Goal: Information Seeking & Learning: Learn about a topic

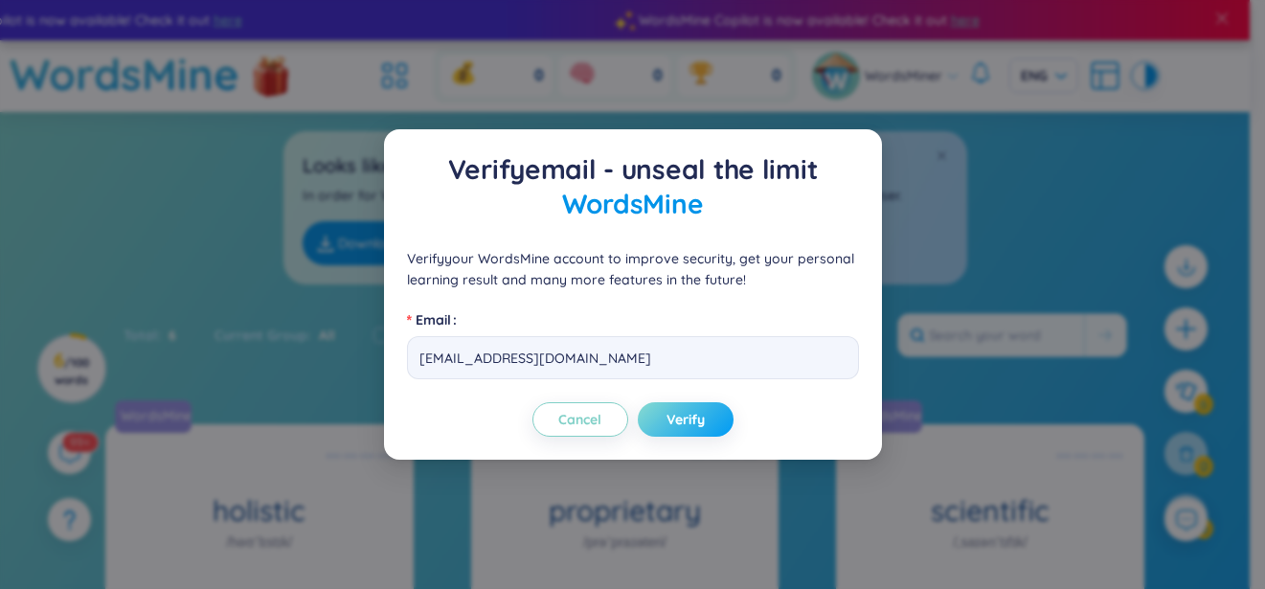
click at [660, 418] on button "Verify" at bounding box center [686, 419] width 96 height 34
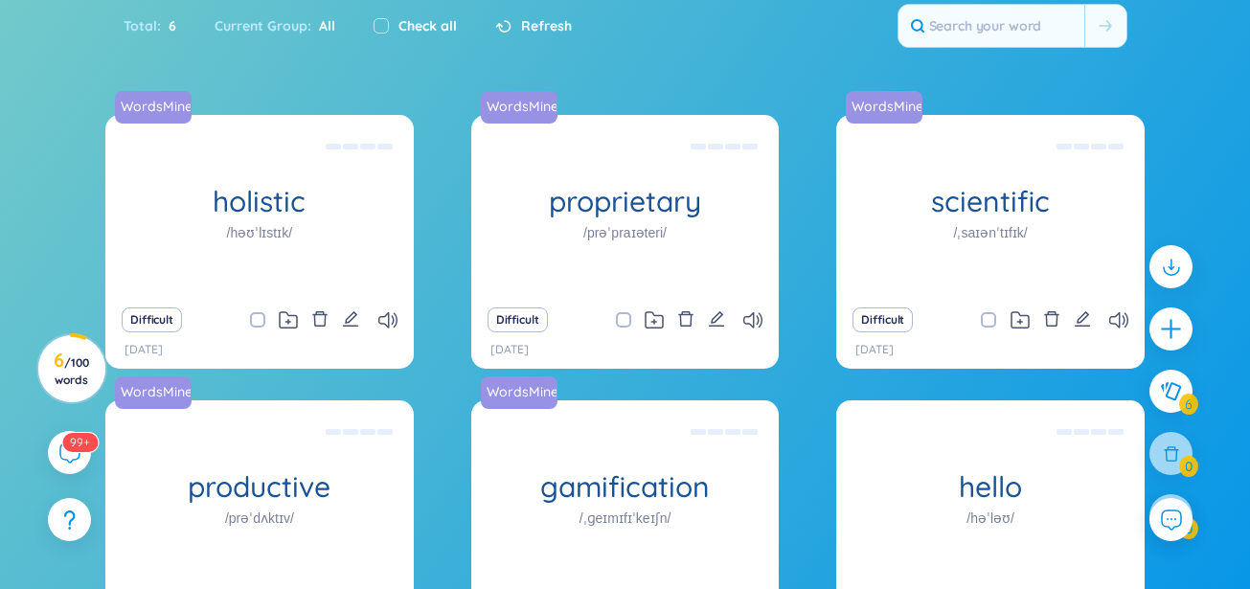
scroll to position [327, 0]
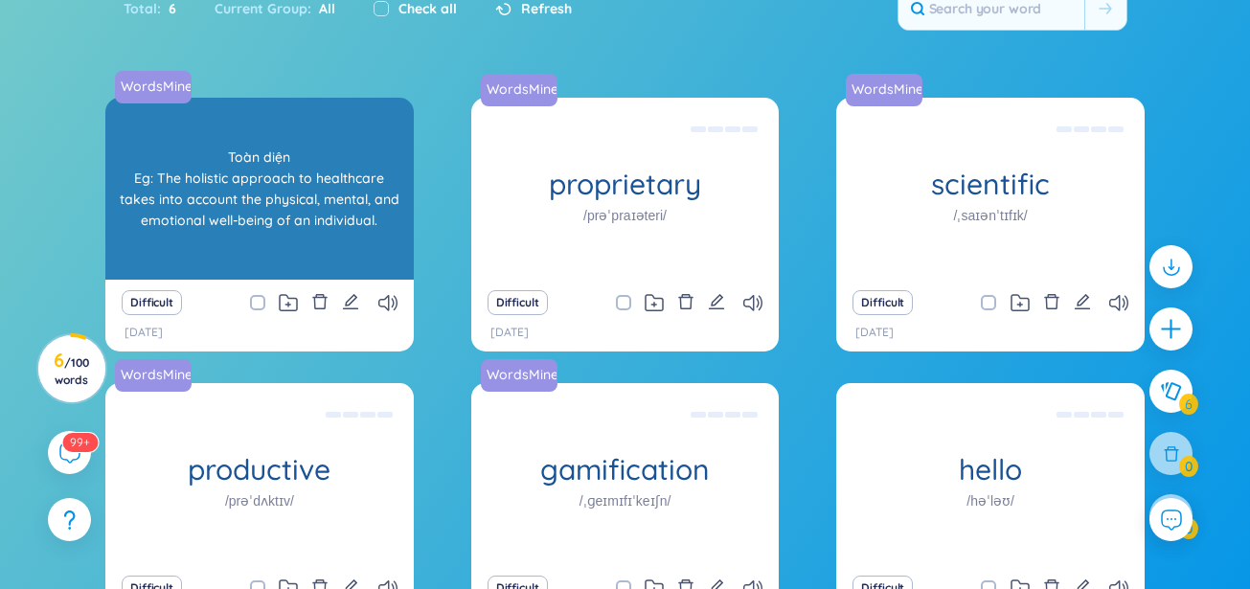
click at [394, 230] on div "Toàn diện Eg: The holistic approach to healthcare takes into account the physic…" at bounding box center [259, 189] width 289 height 172
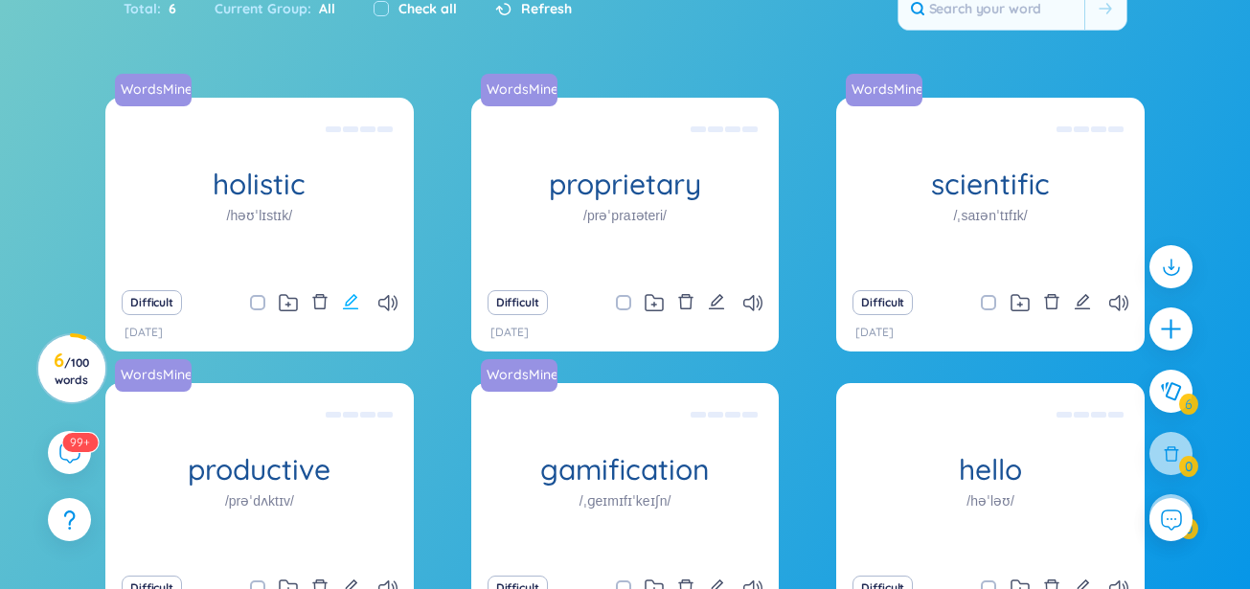
click at [349, 302] on icon "edit" at bounding box center [350, 301] width 15 height 15
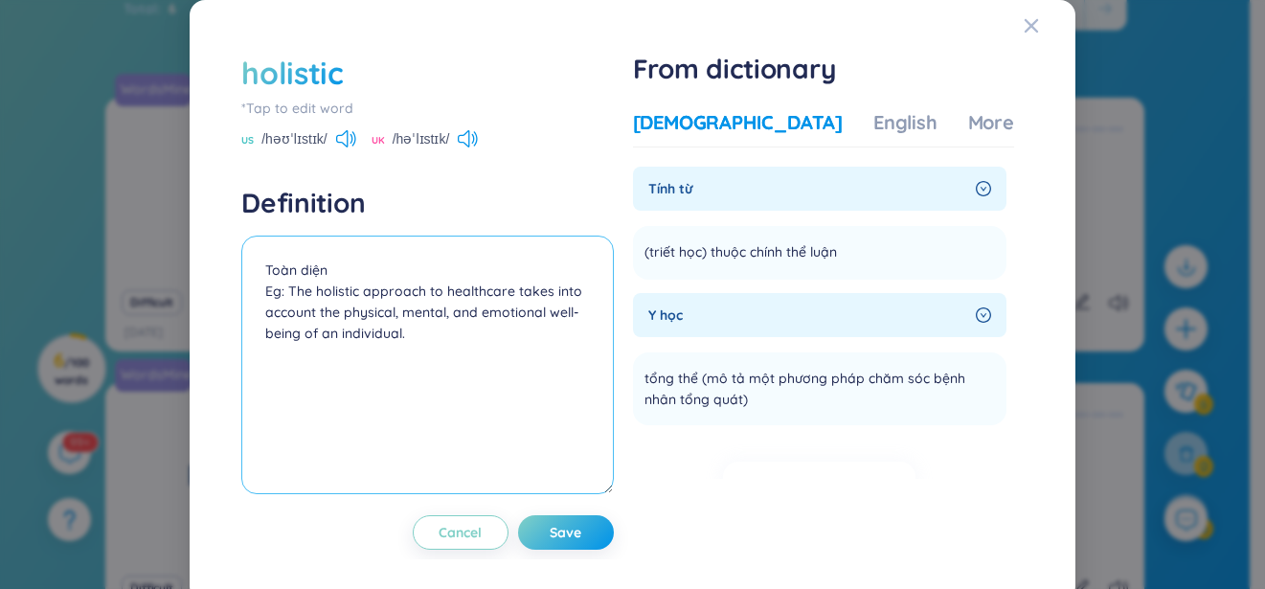
drag, startPoint x: 360, startPoint y: 292, endPoint x: 422, endPoint y: 292, distance: 62.3
click at [422, 292] on textarea "Toàn diện Eg: The holistic approach to healthcare takes into account the physic…" at bounding box center [427, 365] width 372 height 259
click at [392, 426] on textarea "Toàn diện Eg: The holistic approach to healthcare takes into account the physic…" at bounding box center [427, 365] width 372 height 259
click at [122, 324] on div "holistic *Tap to edit word US /həʊˈlɪstɪk/ UK /həˈlɪstɪk/ Definition Toàn diện …" at bounding box center [632, 294] width 1265 height 589
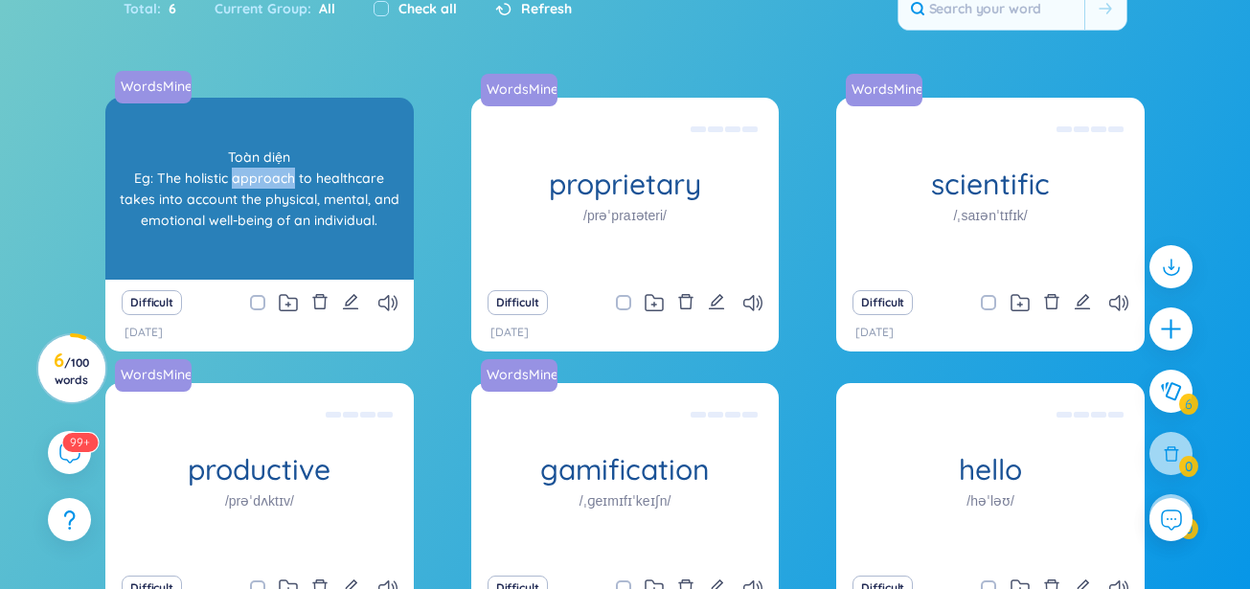
drag, startPoint x: 215, startPoint y: 174, endPoint x: 273, endPoint y: 187, distance: 59.7
click at [273, 187] on div "Toàn diện Eg: The holistic approach to healthcare takes into account the physic…" at bounding box center [259, 189] width 289 height 172
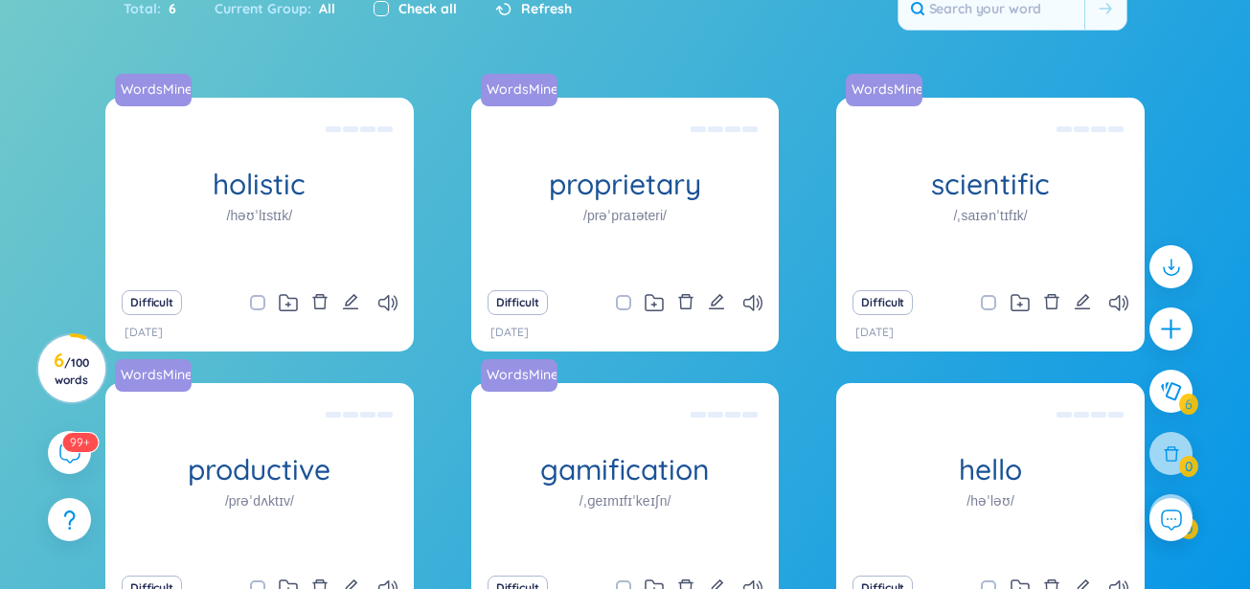
click at [385, 11] on input "checkbox" at bounding box center [381, 8] width 15 height 15
checkbox input "true"
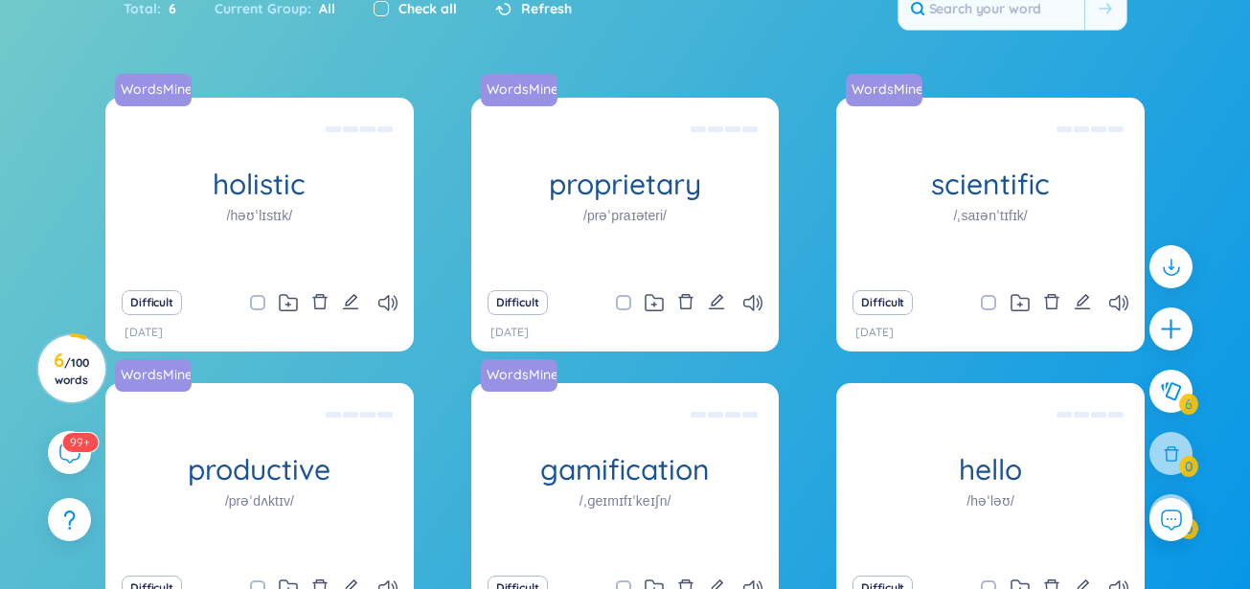
checkbox input "true"
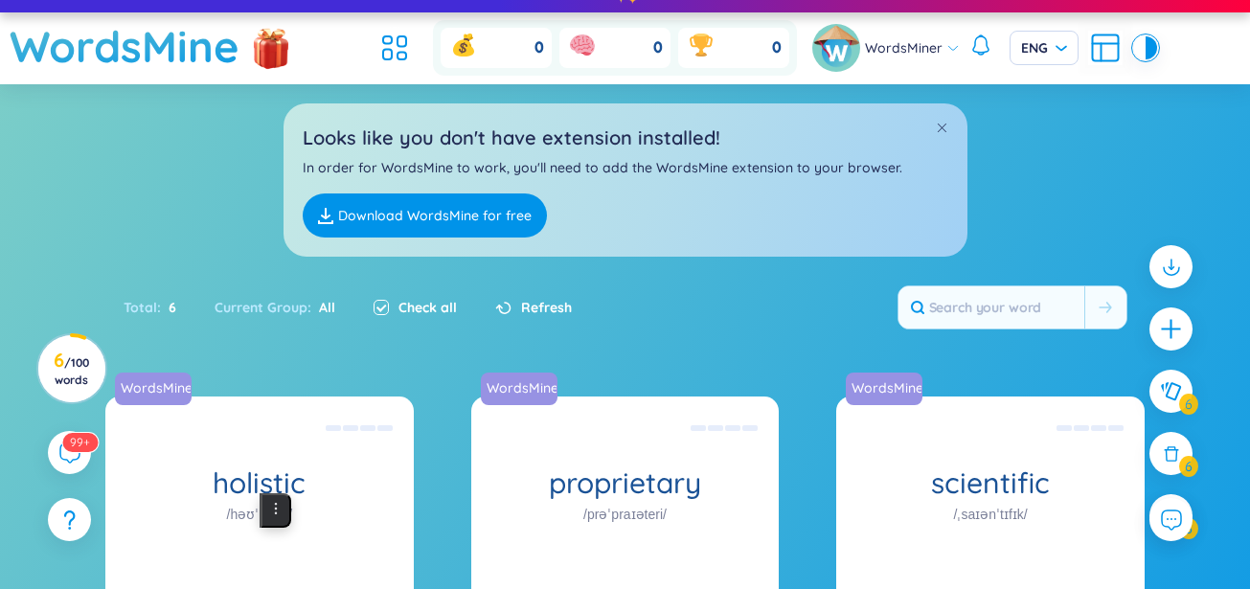
scroll to position [26, 0]
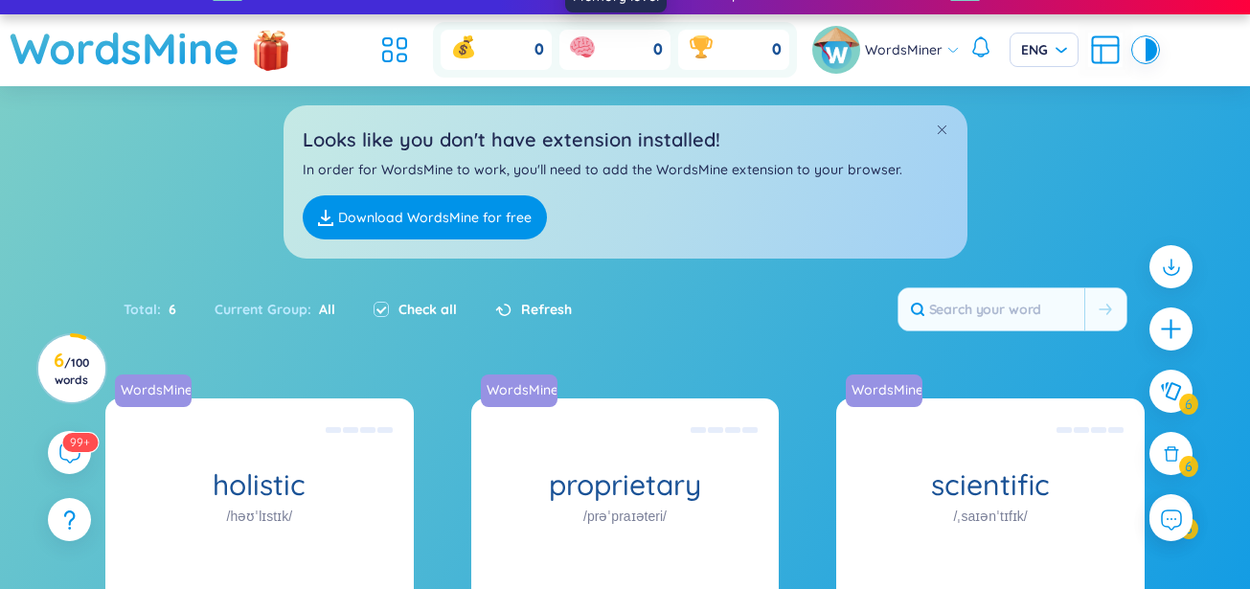
click at [594, 44] on icon at bounding box center [582, 45] width 25 height 19
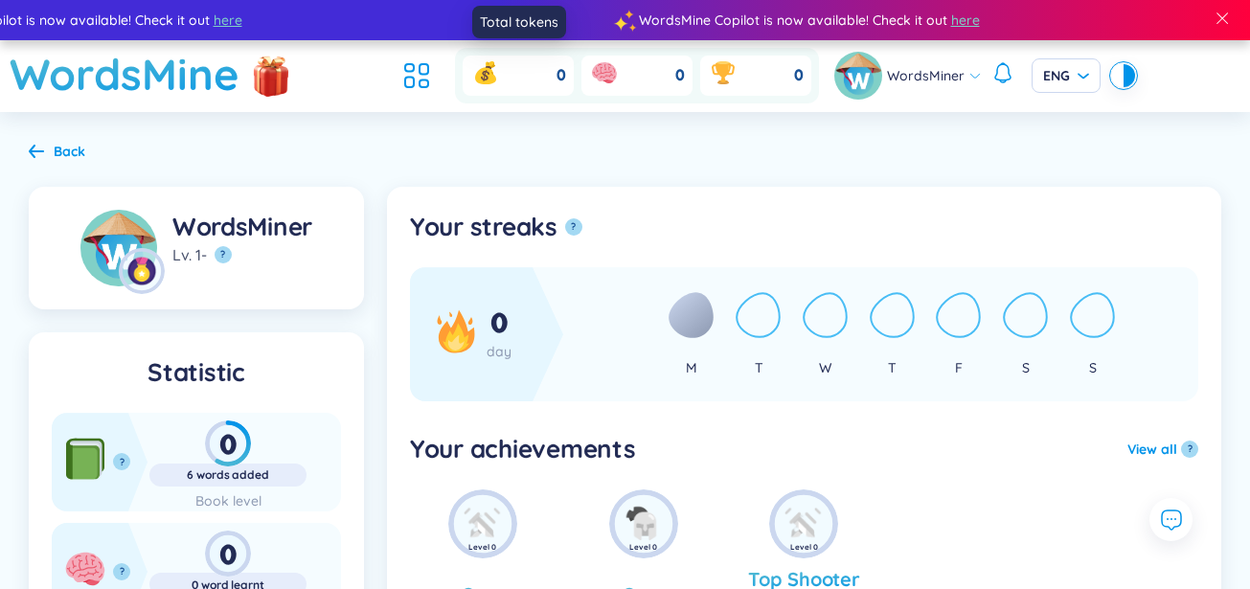
click at [539, 72] on div "0" at bounding box center [518, 76] width 111 height 40
click at [428, 79] on icon at bounding box center [416, 75] width 34 height 34
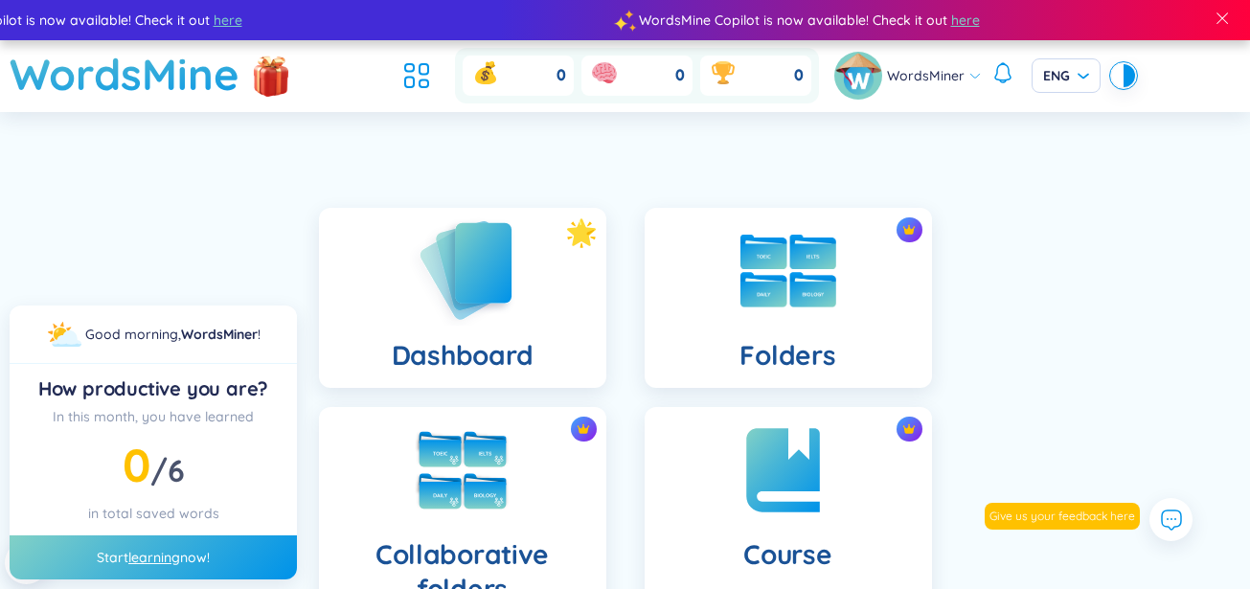
click at [464, 293] on img at bounding box center [462, 270] width 105 height 109
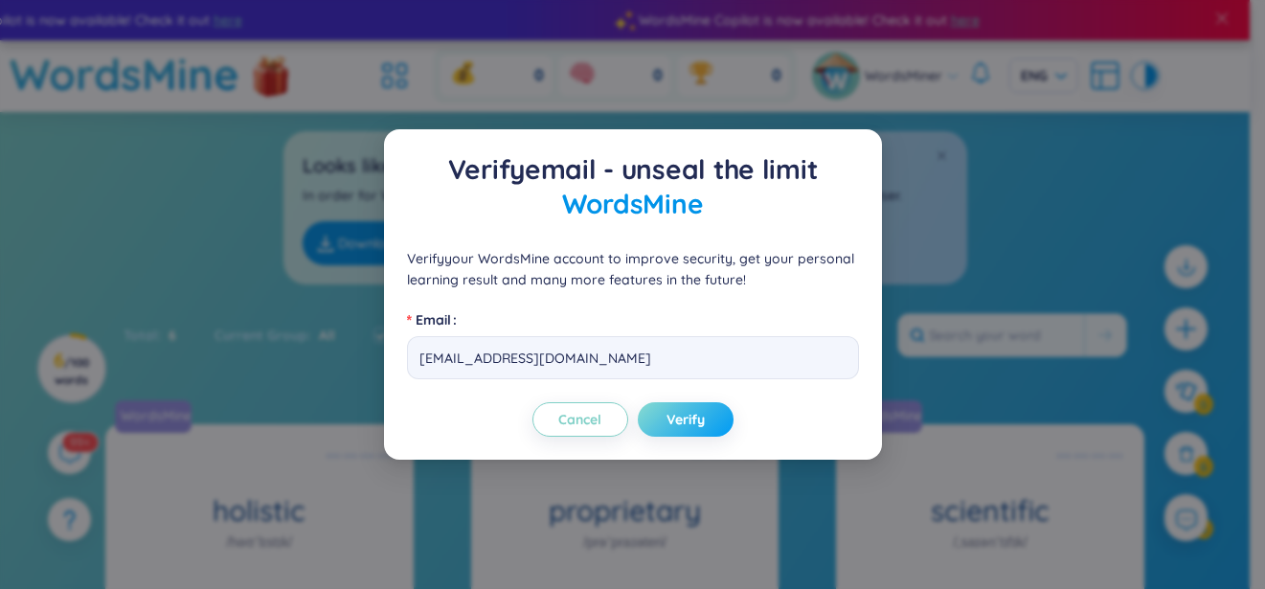
click at [675, 409] on button "Verify" at bounding box center [686, 419] width 96 height 34
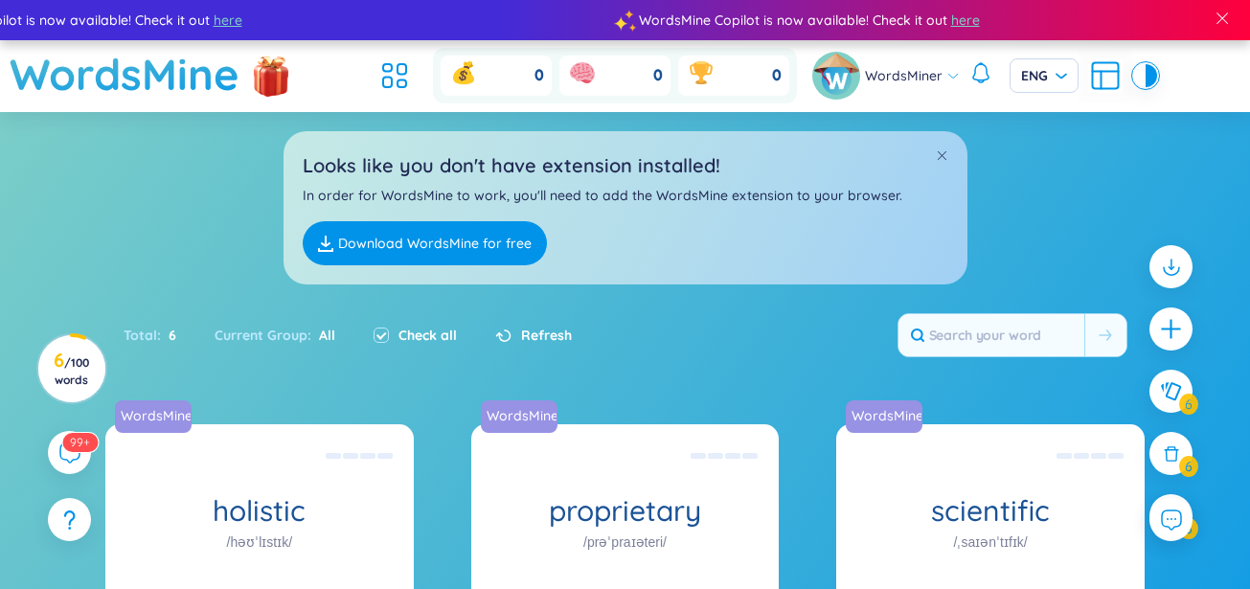
click at [424, 245] on link "Download WordsMine for free" at bounding box center [425, 243] width 244 height 44
click at [83, 379] on span "/ 100 words" at bounding box center [72, 371] width 34 height 32
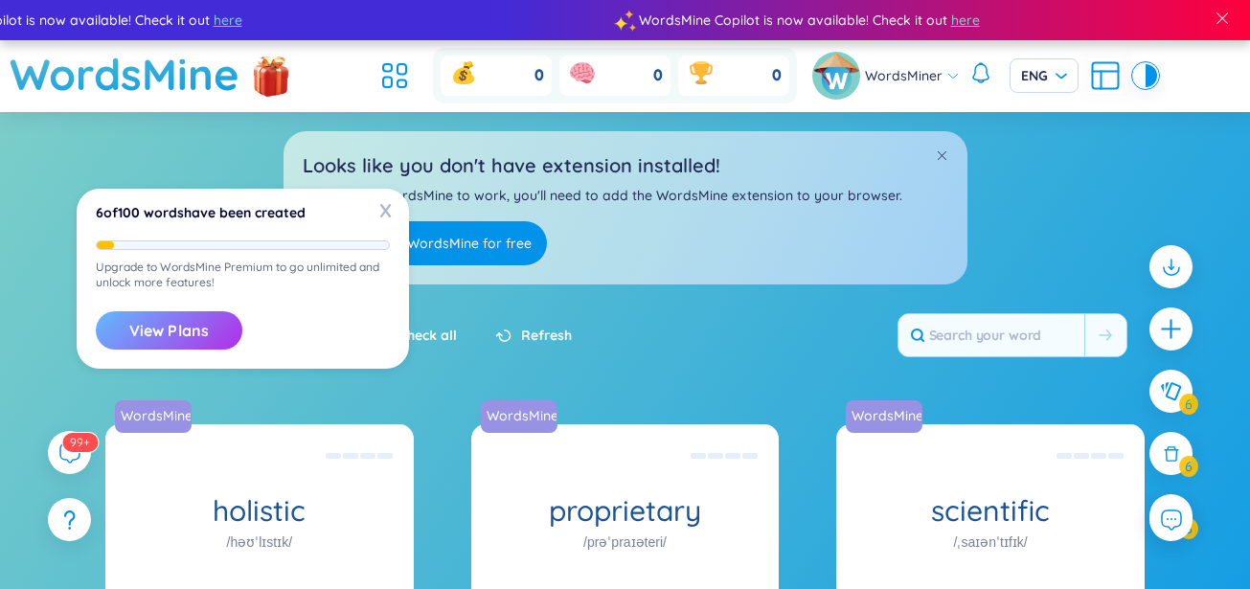
click at [147, 330] on button "View Plans" at bounding box center [169, 330] width 147 height 38
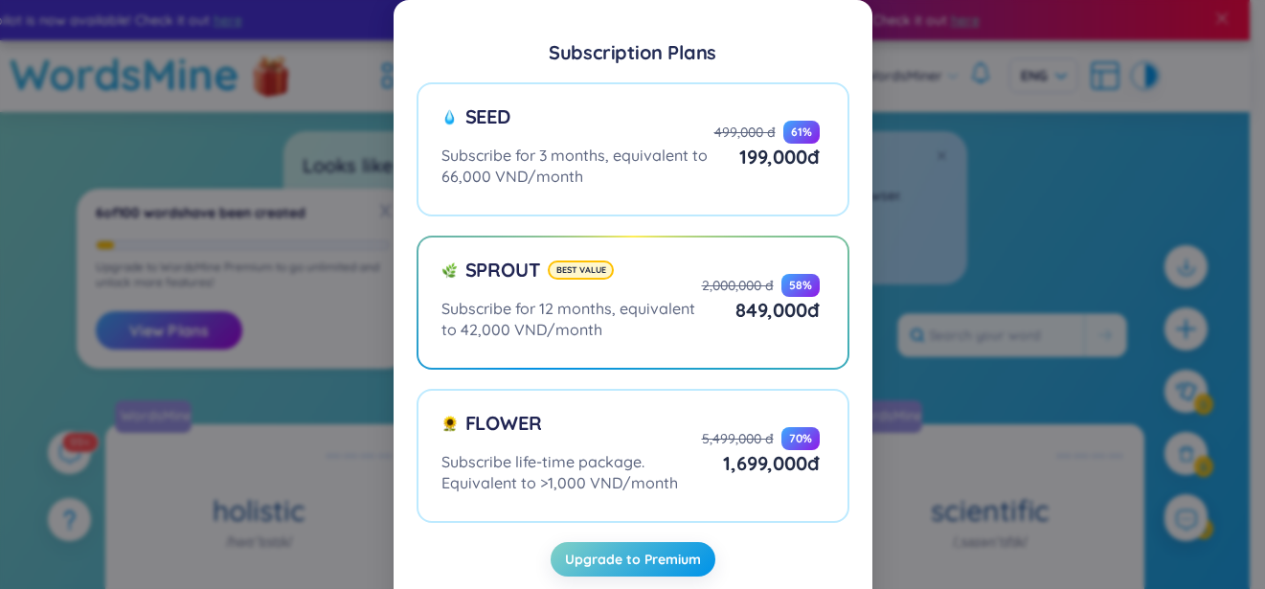
click at [214, 385] on div "Subscription Plans Seed Subscribe for 3 months, equivalent to 66,000 VND/month …" at bounding box center [632, 294] width 1265 height 589
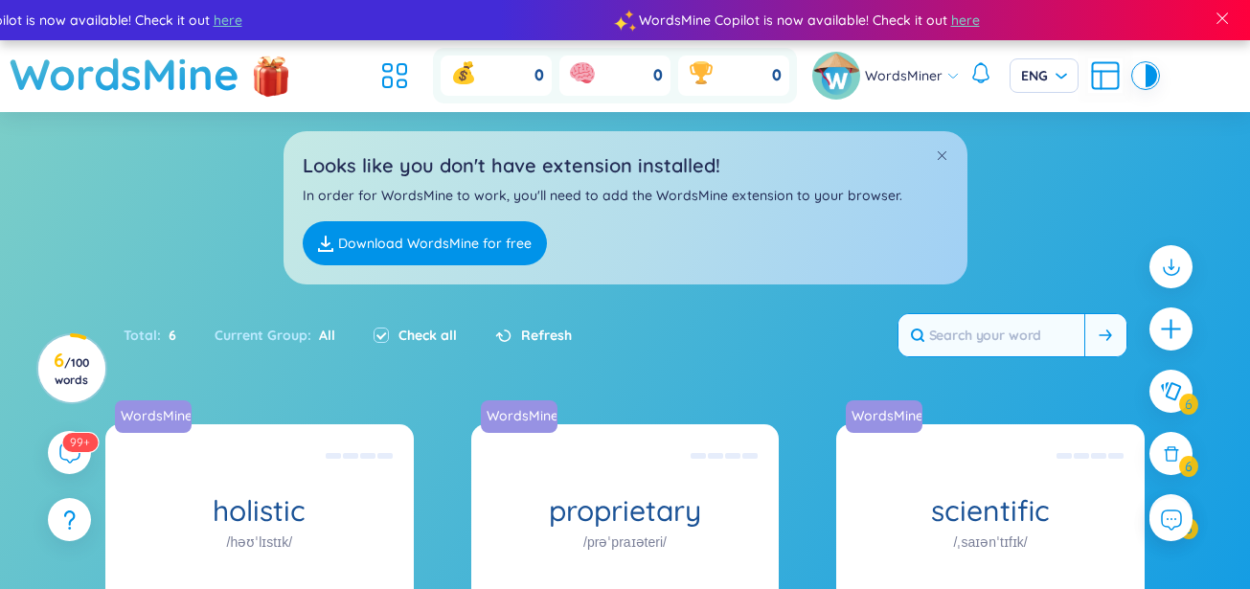
click at [994, 337] on input "text" at bounding box center [992, 335] width 186 height 42
click at [1103, 341] on icon at bounding box center [1105, 335] width 13 height 11
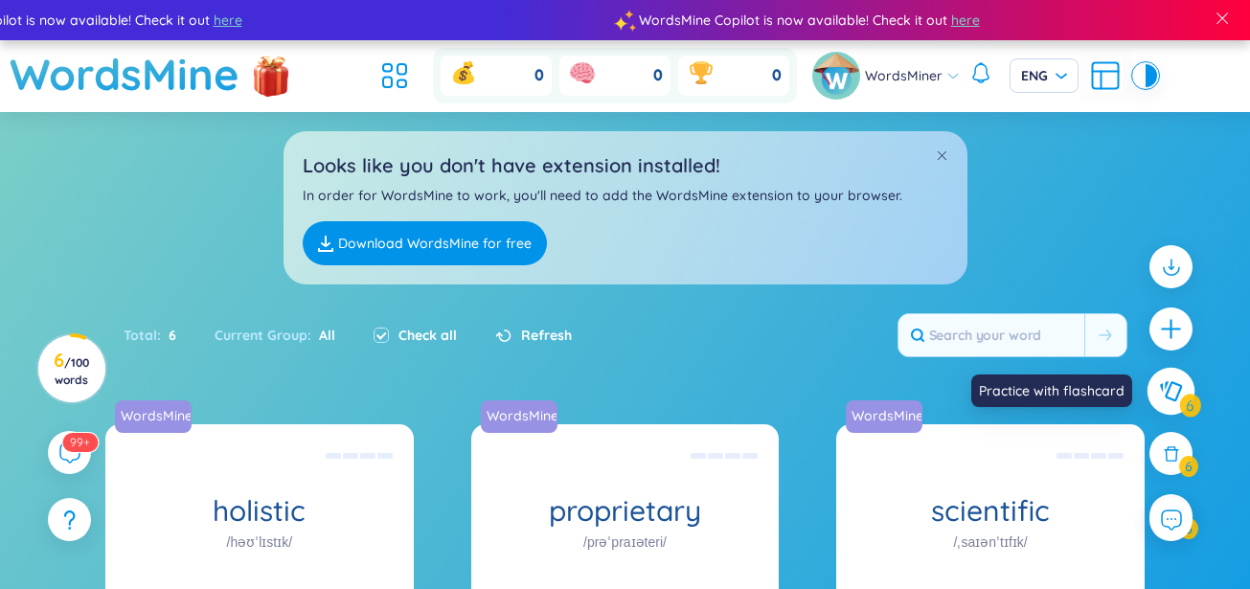
click at [1182, 388] on icon at bounding box center [1170, 391] width 23 height 21
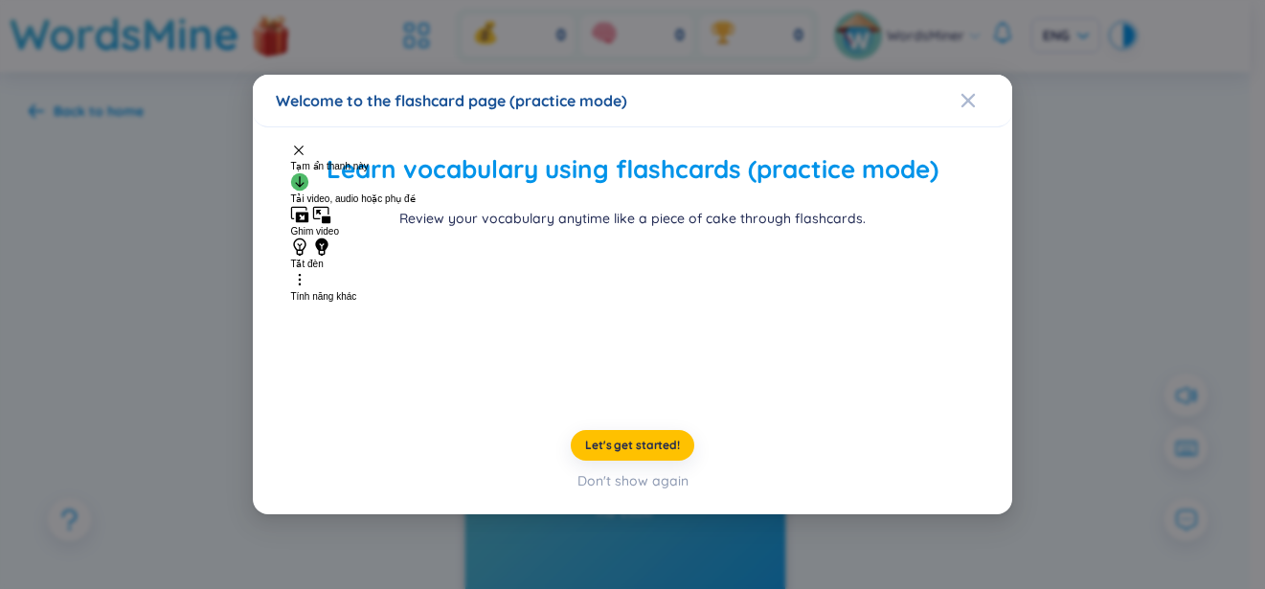
click at [777, 319] on video at bounding box center [633, 320] width 287 height 144
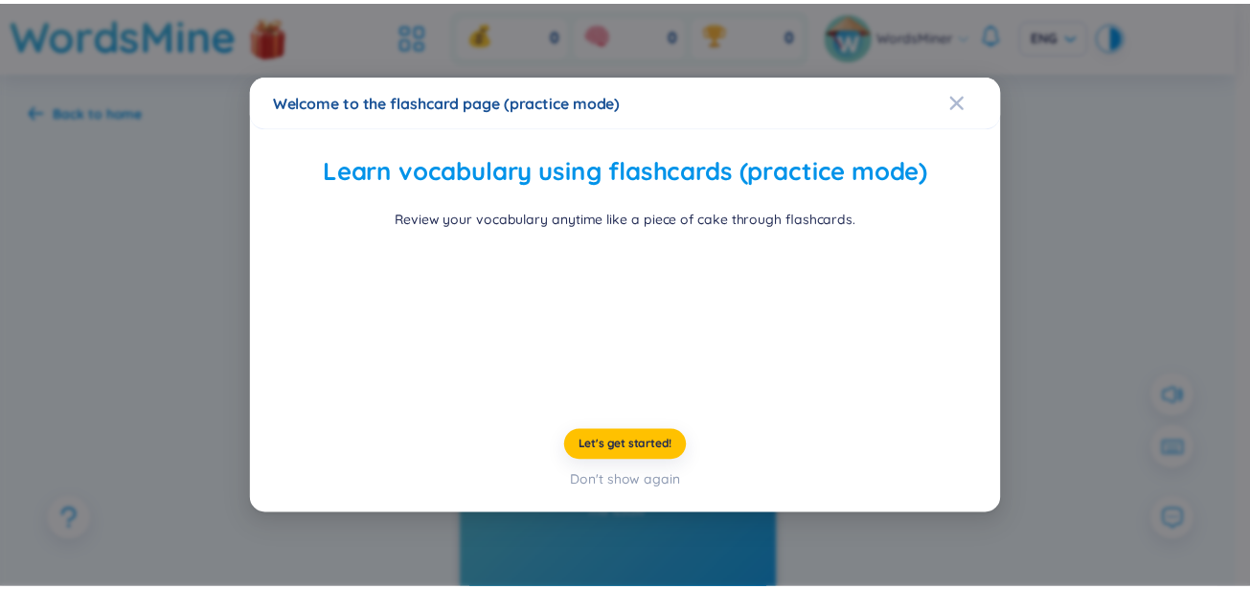
scroll to position [84, 0]
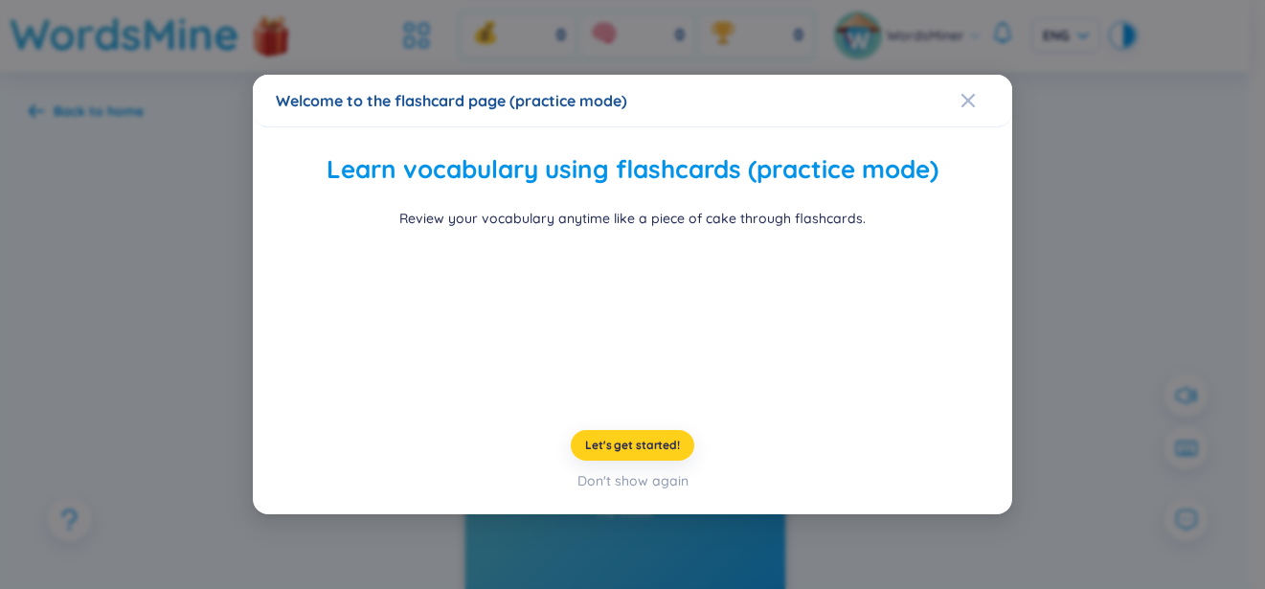
click at [624, 461] on button "Let's get started!" at bounding box center [633, 445] width 124 height 31
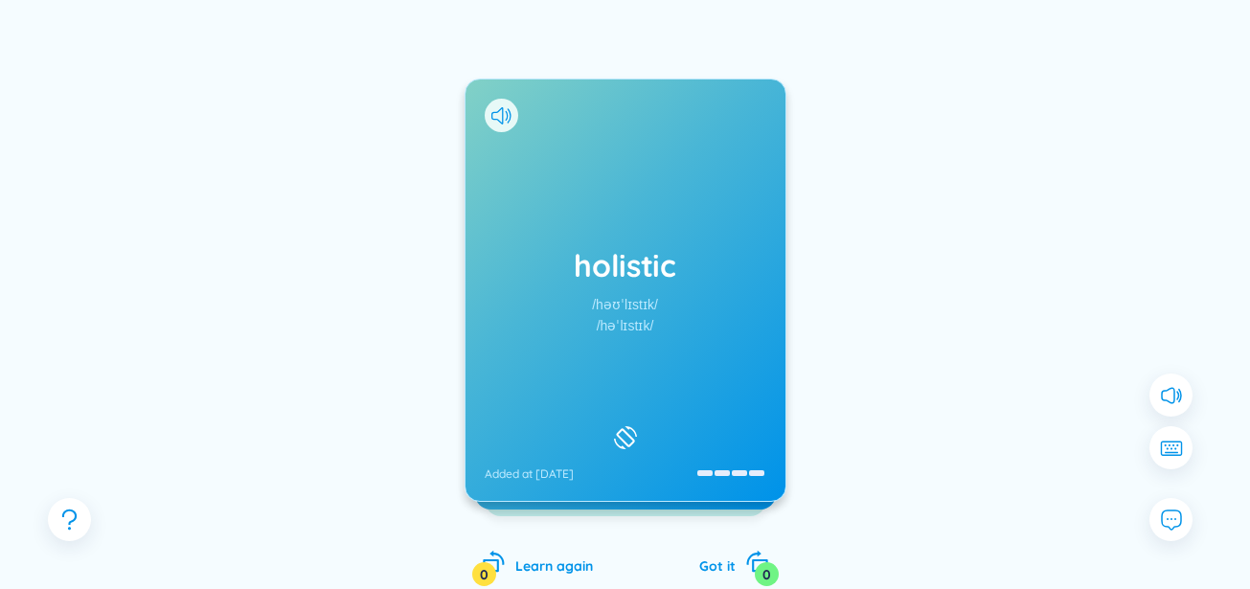
scroll to position [205, 0]
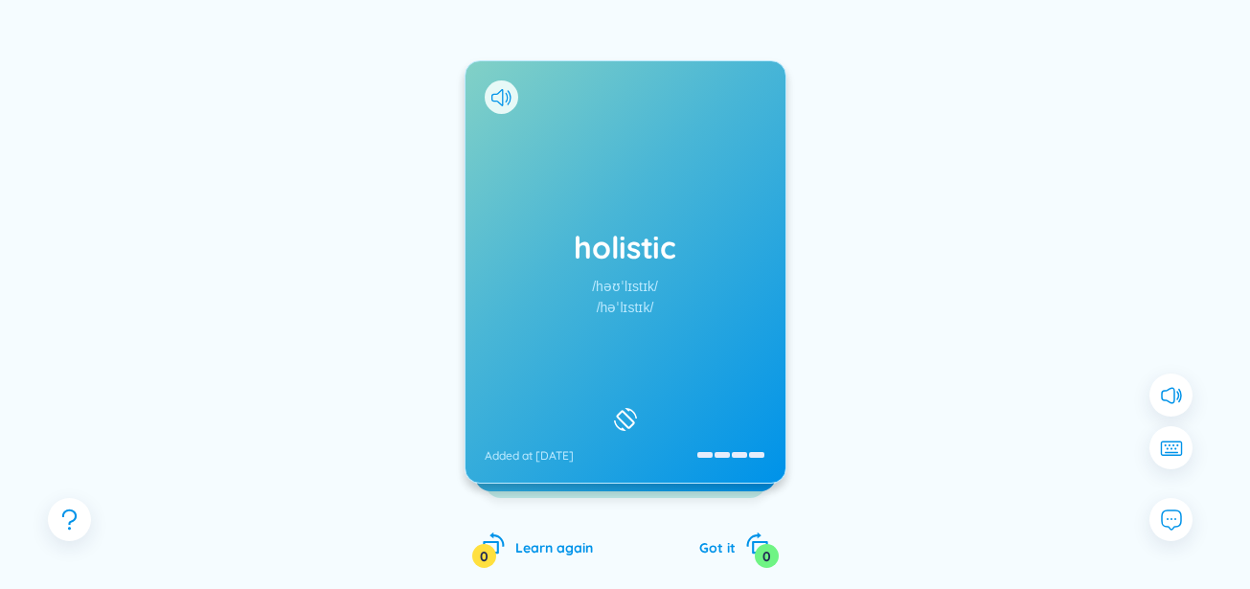
click at [688, 285] on div "holistic /həʊˈlɪstɪk/ /həˈlɪstɪk/ Added at [DATE]" at bounding box center [626, 272] width 320 height 422
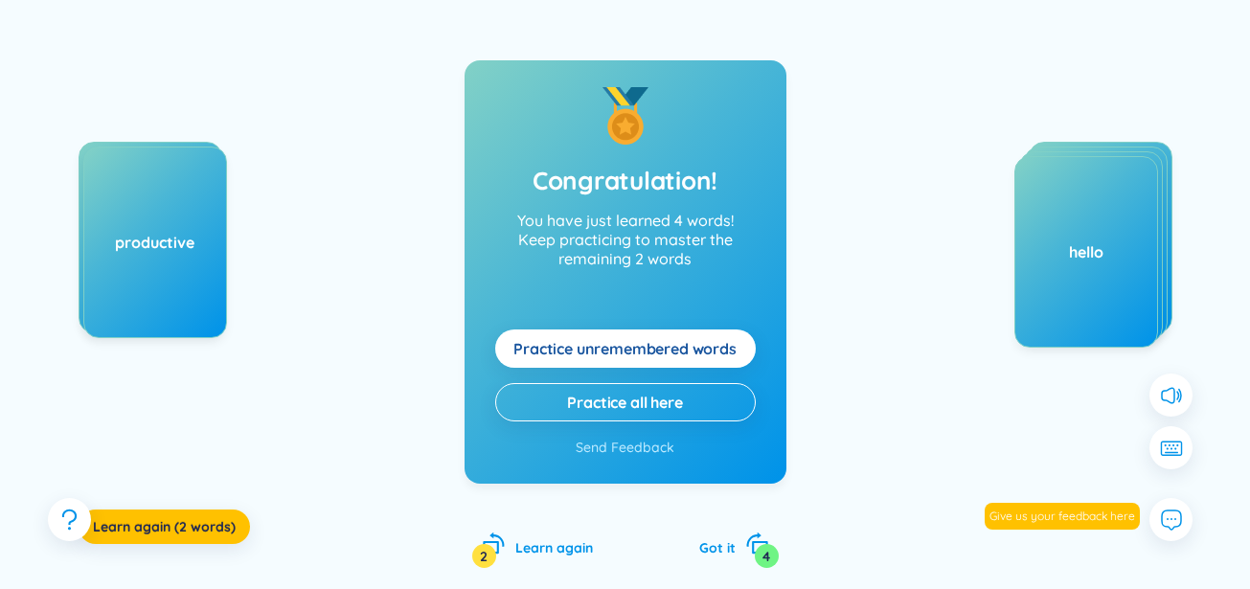
click at [647, 355] on span "Practice unremembered words" at bounding box center [624, 348] width 223 height 21
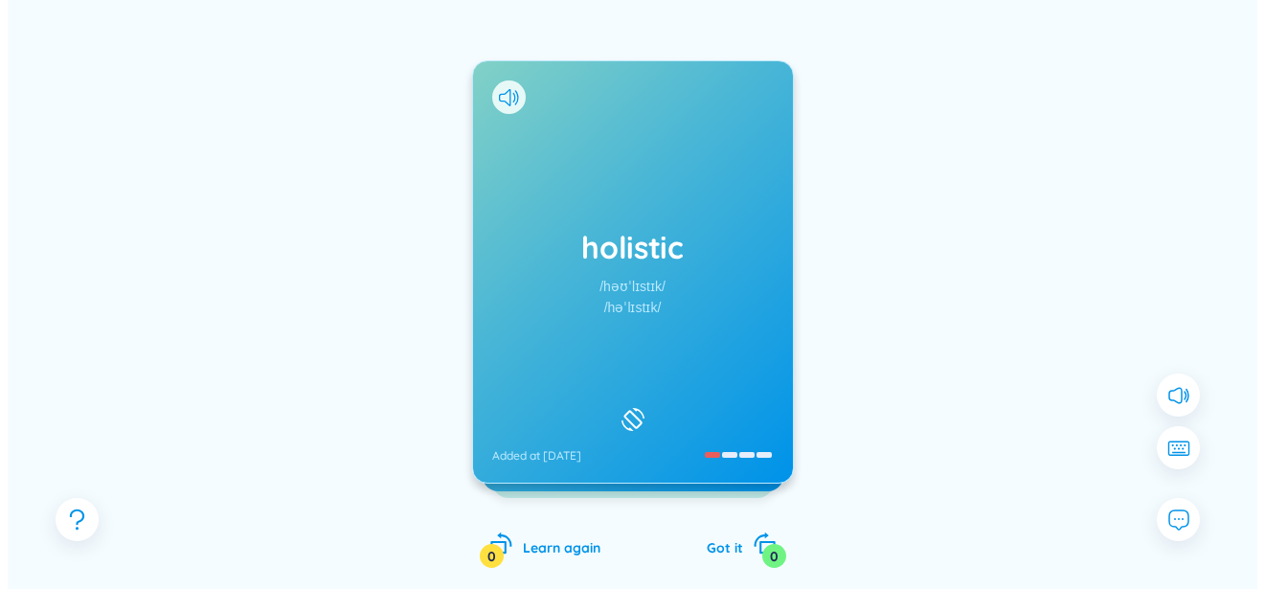
scroll to position [0, 0]
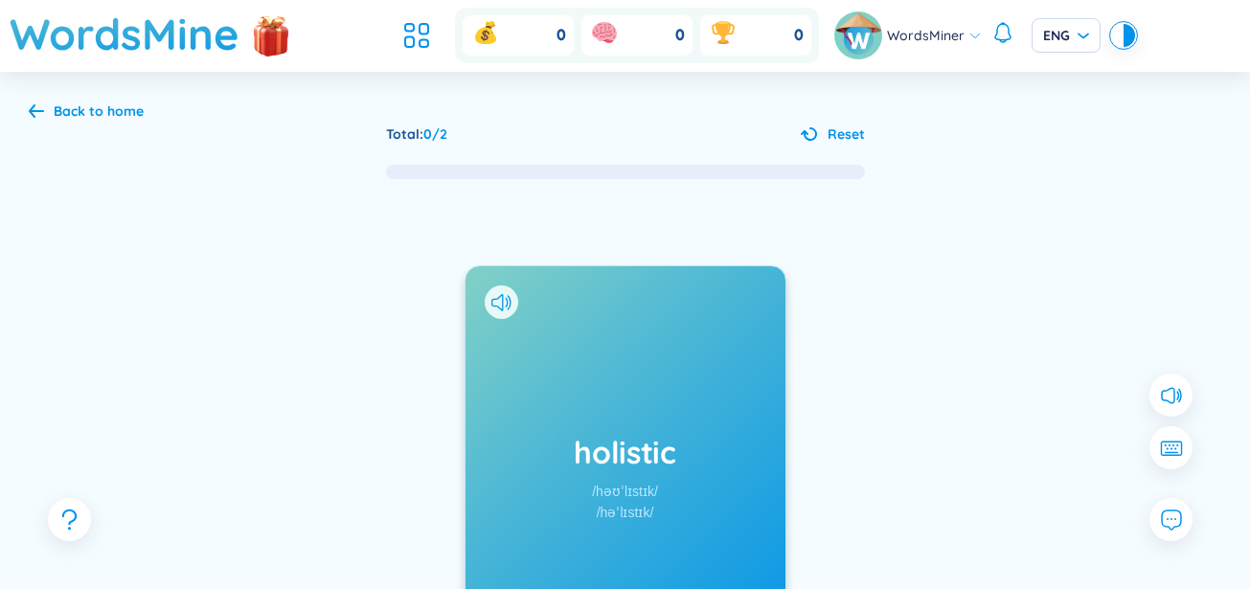
click at [118, 112] on div "Back to home" at bounding box center [99, 111] width 90 height 21
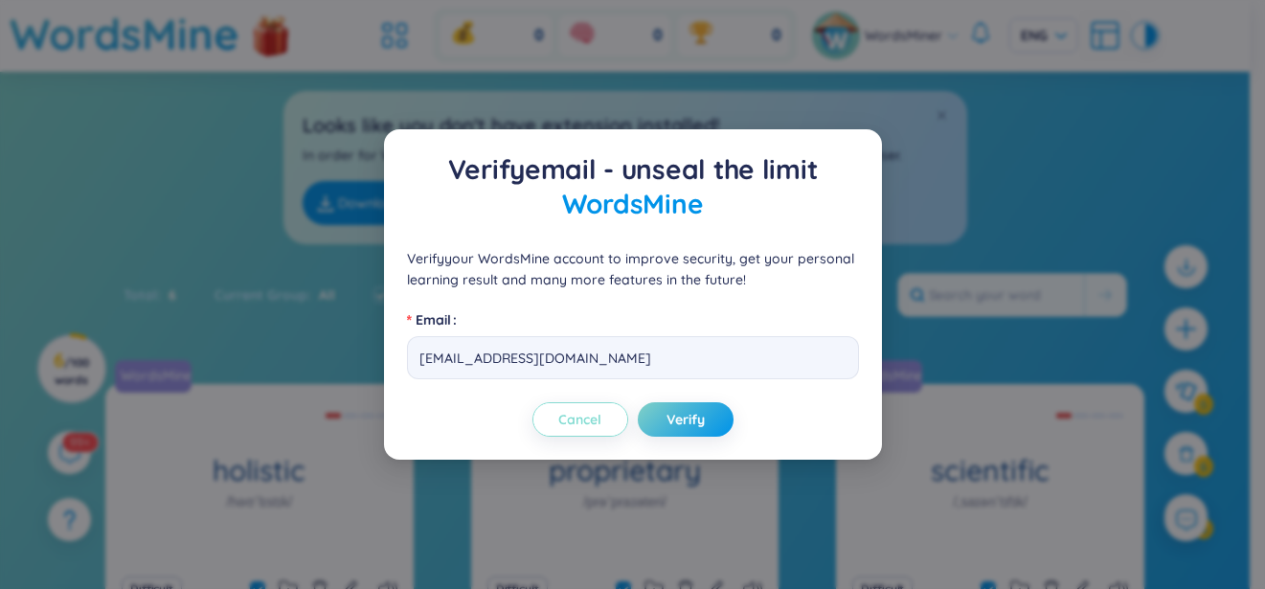
click at [600, 415] on span "Cancel" at bounding box center [580, 419] width 43 height 19
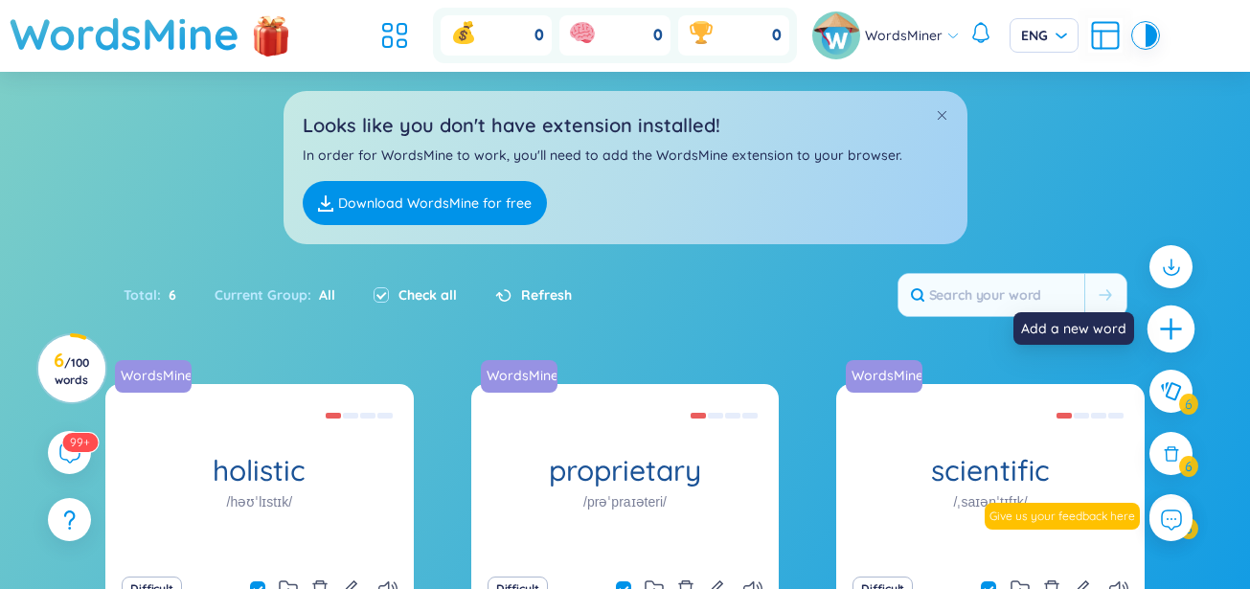
click at [1168, 324] on icon "plus" at bounding box center [1171, 329] width 27 height 27
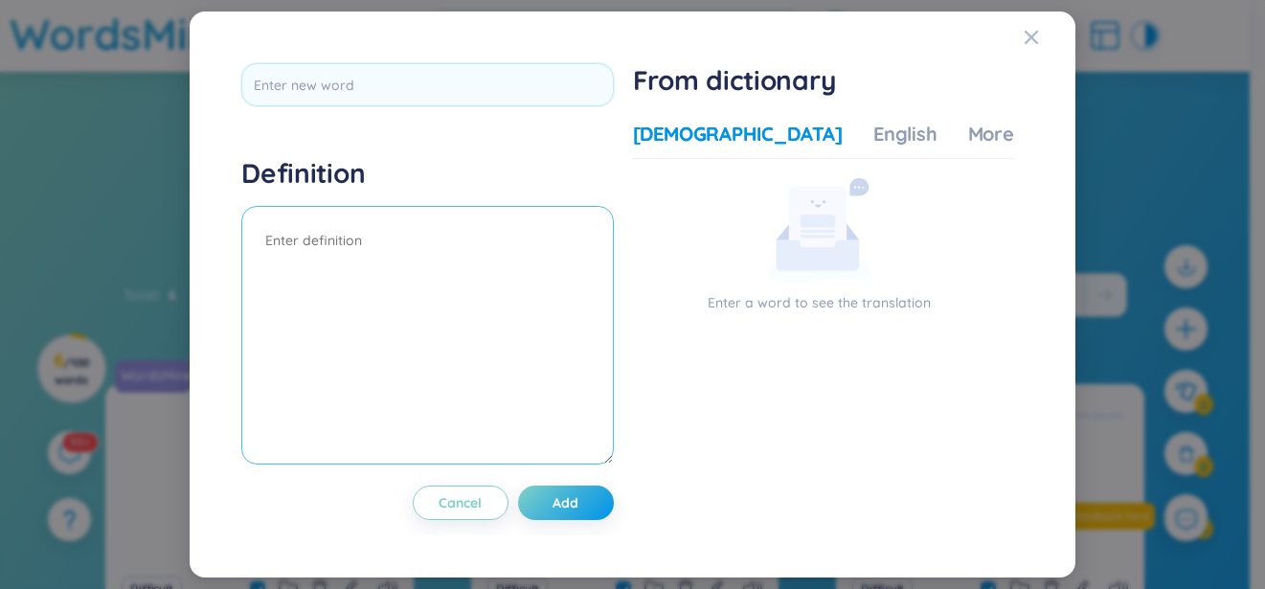
click at [607, 282] on textarea at bounding box center [427, 335] width 372 height 259
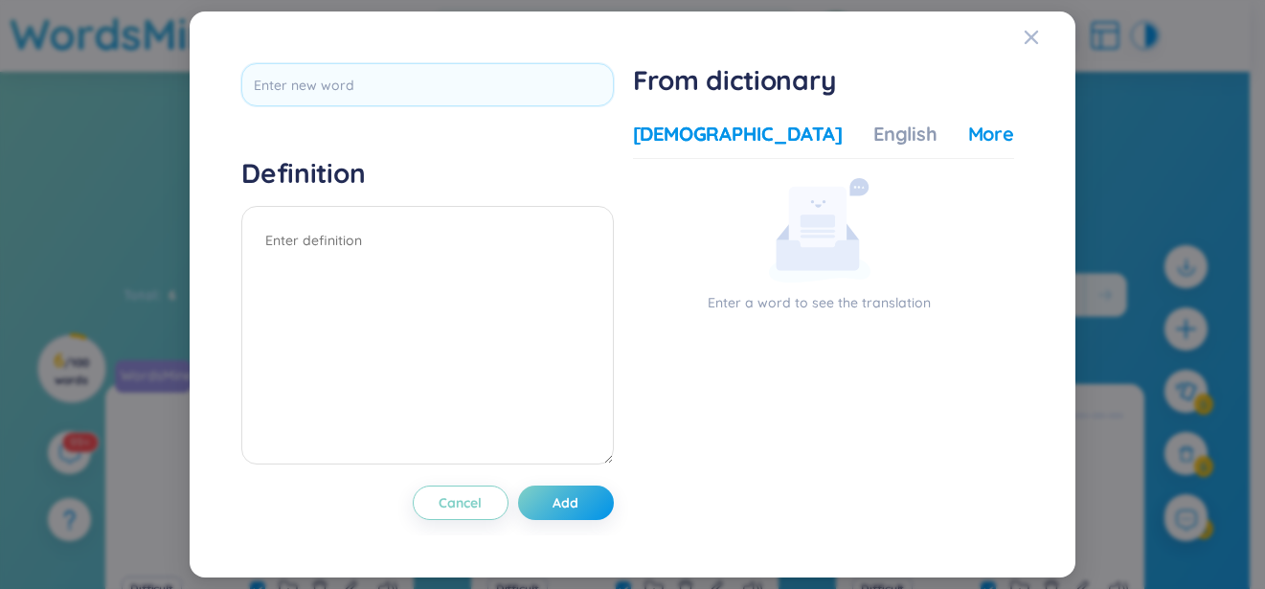
click at [969, 131] on div "More examples" at bounding box center [1038, 134] width 139 height 27
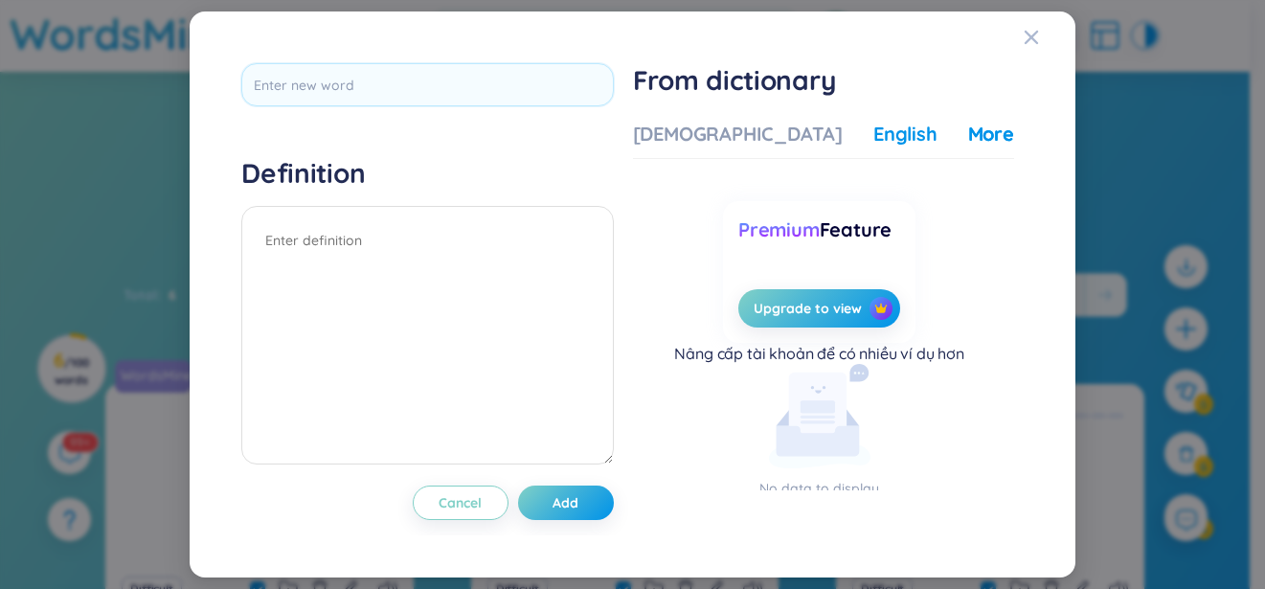
click at [874, 146] on div "English" at bounding box center [906, 134] width 64 height 27
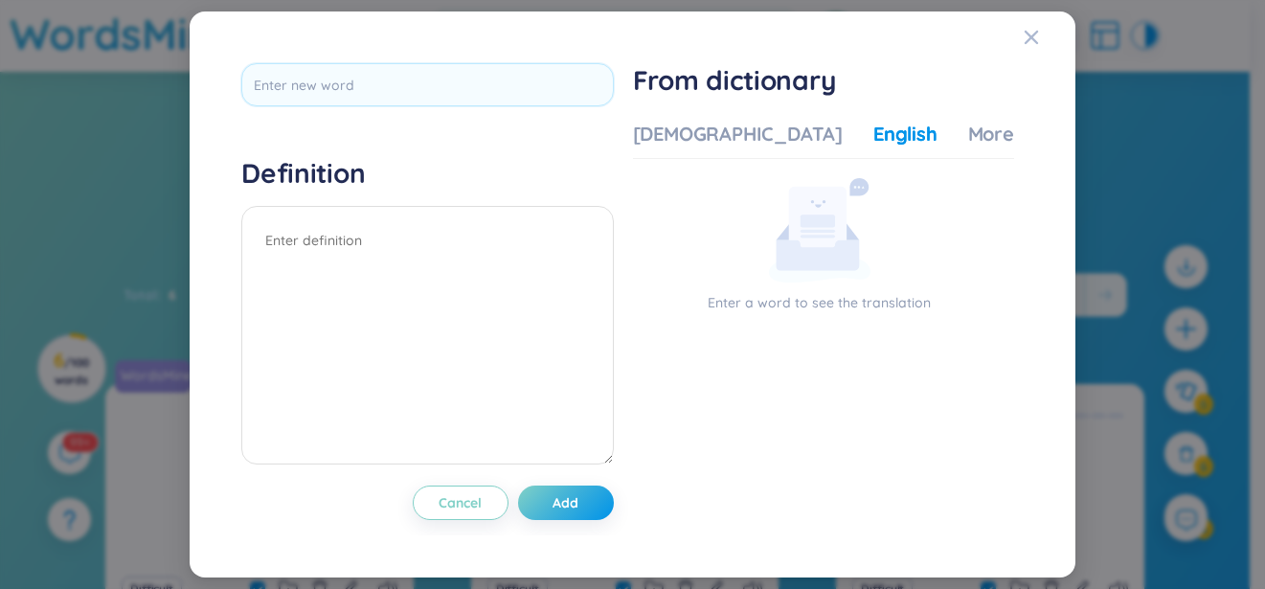
click at [1022, 46] on div "Definition Cancel Add From dictionary Vietnamese English More examples Enter a …" at bounding box center [633, 294] width 840 height 520
